Goal: Task Accomplishment & Management: Use online tool/utility

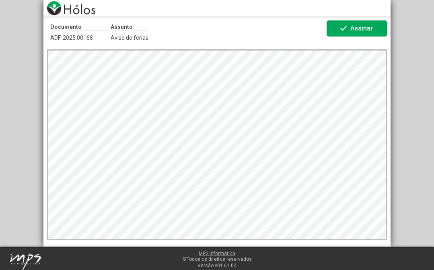
click at [367, 30] on span "Assinar" at bounding box center [361, 29] width 23 height 8
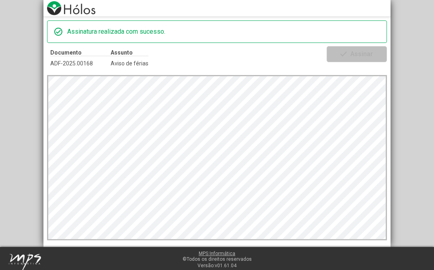
click at [277, 30] on div "Assinatura realizada com sucesso." at bounding box center [224, 32] width 314 height 10
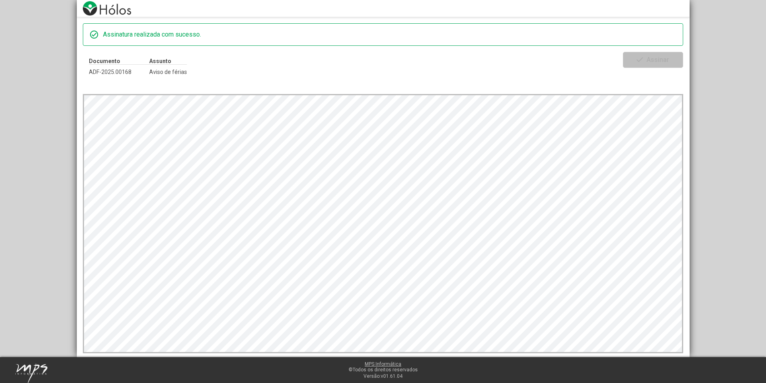
click at [179, 35] on div "Assinatura realizada com sucesso." at bounding box center [390, 35] width 574 height 10
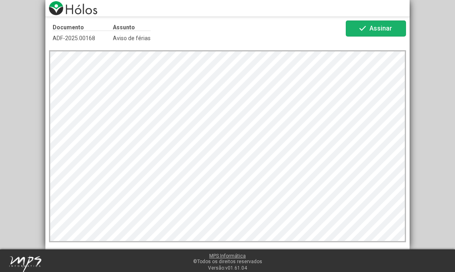
click at [375, 26] on span "Assinar" at bounding box center [381, 29] width 23 height 8
